Goal: Task Accomplishment & Management: Manage account settings

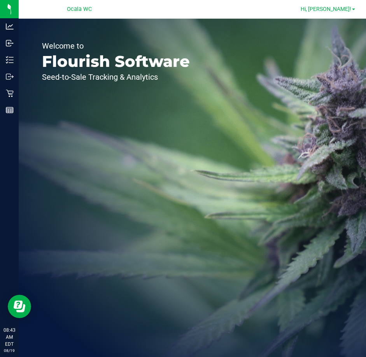
click at [337, 11] on span "Hi, [PERSON_NAME]!" at bounding box center [326, 9] width 51 height 6
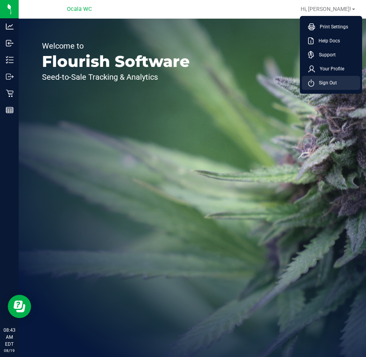
click at [329, 84] on span "Sign Out" at bounding box center [326, 83] width 23 height 8
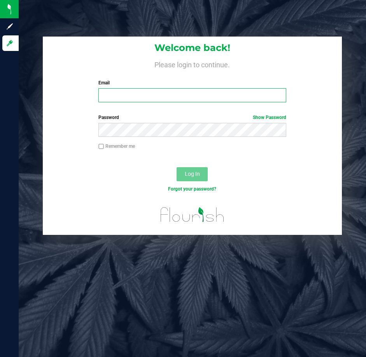
click at [138, 99] on input "Email" at bounding box center [192, 95] width 188 height 14
type input "[EMAIL_ADDRESS][DOMAIN_NAME]"
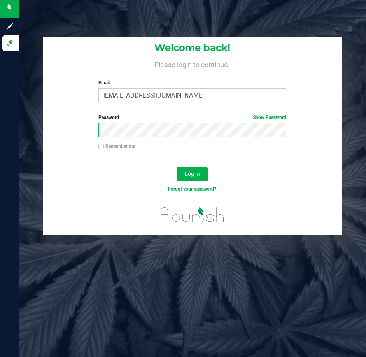
click at [177, 167] on button "Log In" at bounding box center [192, 174] width 31 height 14
